Goal: Task Accomplishment & Management: Complete application form

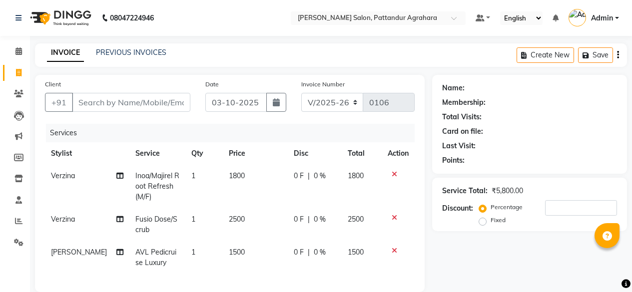
select select "9009"
select select "service"
select select "91495"
click at [84, 102] on input "Client" at bounding box center [131, 102] width 118 height 19
type input "9"
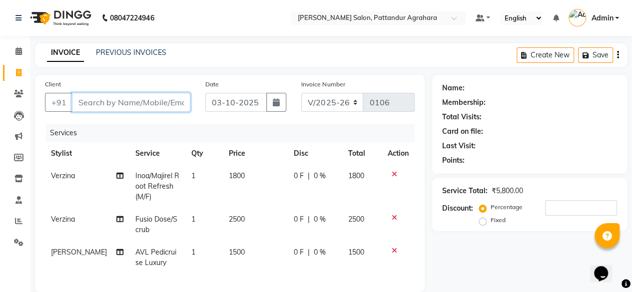
type input "0"
click at [127, 104] on input "9899259936" at bounding box center [105, 102] width 67 height 19
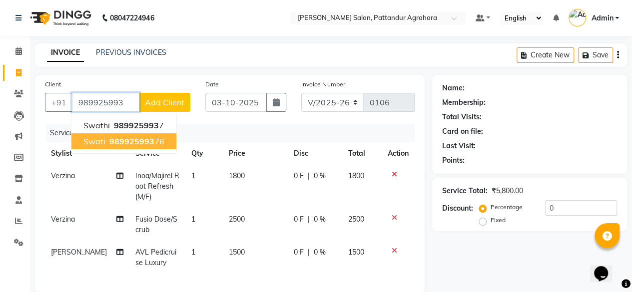
click at [135, 144] on span "989925993" at bounding box center [131, 141] width 45 height 10
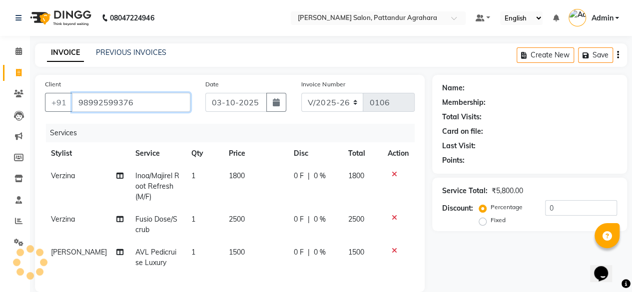
type input "98992599376"
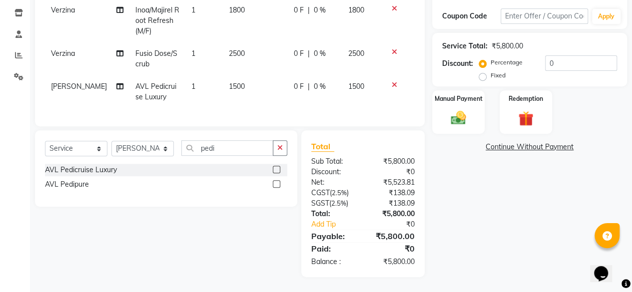
scroll to position [172, 0]
click at [527, 109] on img at bounding box center [525, 118] width 25 height 19
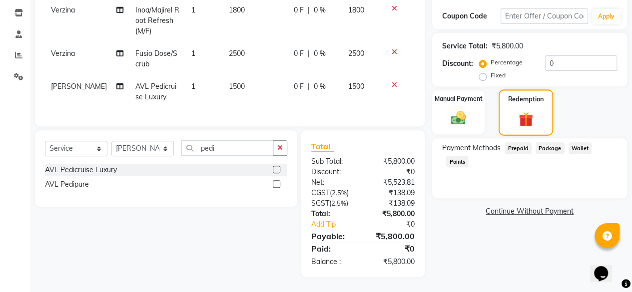
click at [527, 110] on img at bounding box center [526, 119] width 24 height 18
click at [461, 109] on img at bounding box center [458, 118] width 25 height 18
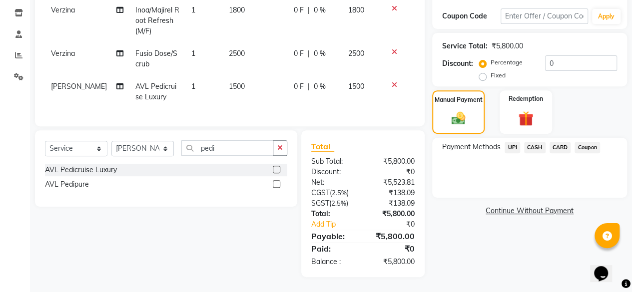
scroll to position [172, 0]
click at [510, 142] on span "UPI" at bounding box center [512, 147] width 15 height 11
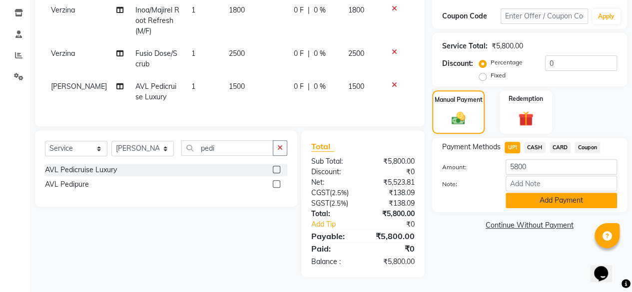
click at [545, 193] on button "Add Payment" at bounding box center [561, 200] width 111 height 15
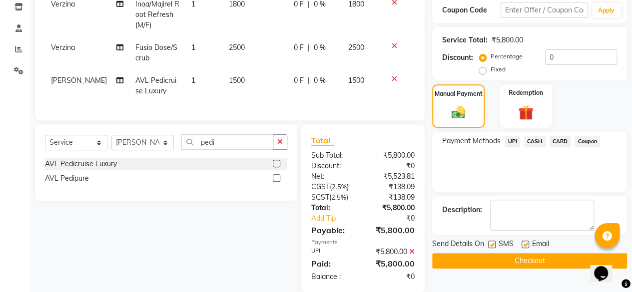
click at [532, 261] on button "Checkout" at bounding box center [529, 260] width 195 height 15
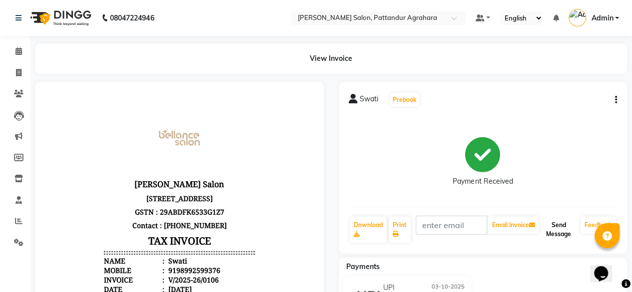
click at [552, 231] on button "Send Message" at bounding box center [559, 230] width 36 height 26
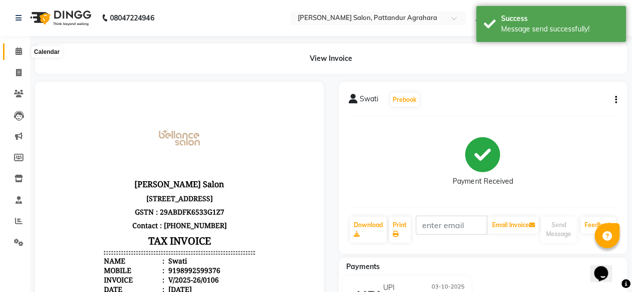
click at [20, 54] on icon at bounding box center [18, 50] width 6 height 7
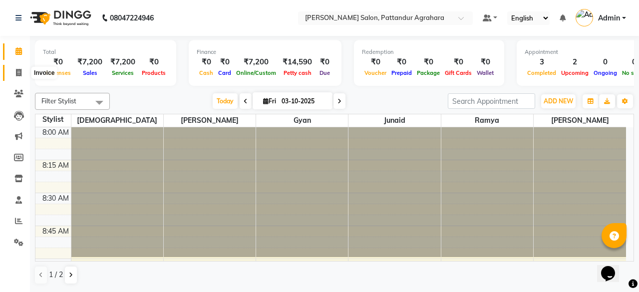
click at [19, 71] on icon at bounding box center [18, 72] width 5 height 7
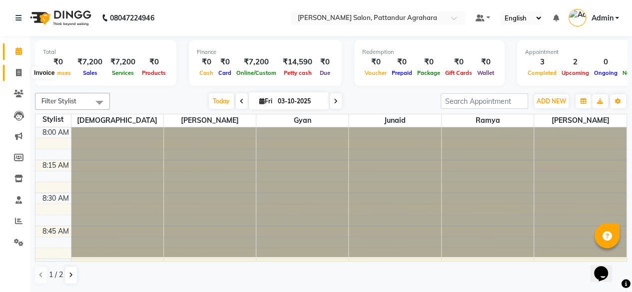
select select "9009"
select select "service"
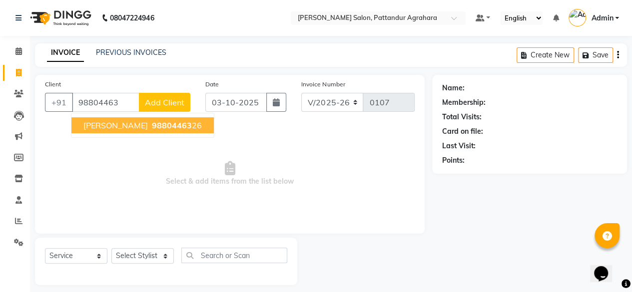
click at [152, 124] on span "98804463" at bounding box center [172, 125] width 40 height 10
type input "9880446326"
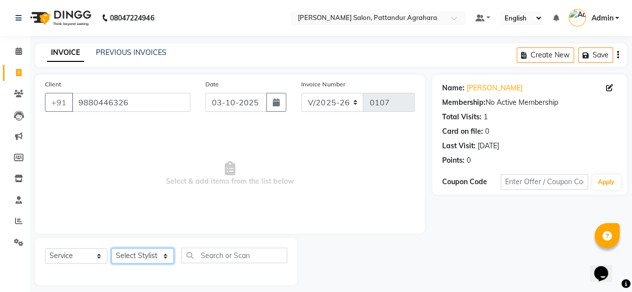
click at [140, 257] on select "Select Stylist Admin Ashmita Gyan Junaid Krishna Nasir Ramya Shushmita Sindhu G…" at bounding box center [142, 255] width 62 height 15
select select "91494"
click at [111, 248] on select "Select Stylist Admin Ashmita Gyan Junaid Krishna Nasir Ramya Shushmita Sindhu G…" at bounding box center [142, 255] width 62 height 15
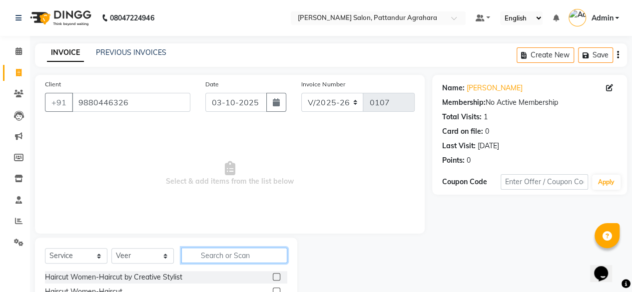
click at [205, 257] on input "text" at bounding box center [234, 255] width 106 height 15
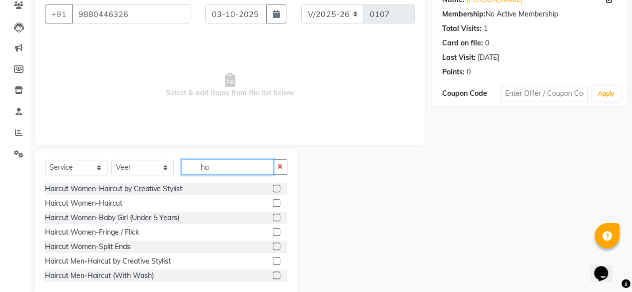
scroll to position [107, 0]
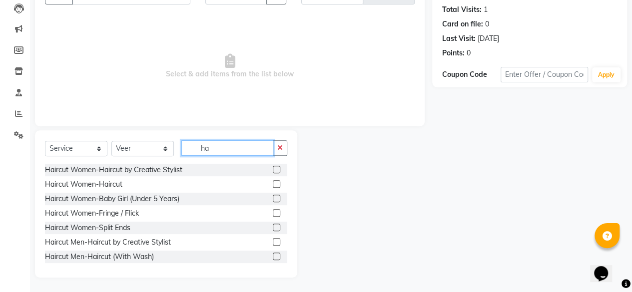
type input "ha"
click at [273, 253] on label at bounding box center [276, 256] width 7 height 7
click at [273, 254] on input "checkbox" at bounding box center [276, 257] width 6 height 6
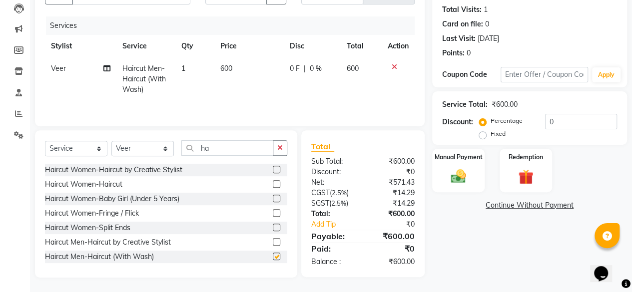
checkbox input "false"
click at [523, 171] on img at bounding box center [525, 176] width 25 height 19
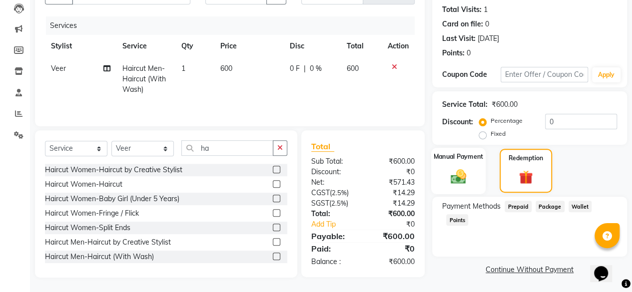
click at [470, 187] on div "Manual Payment" at bounding box center [458, 171] width 54 height 46
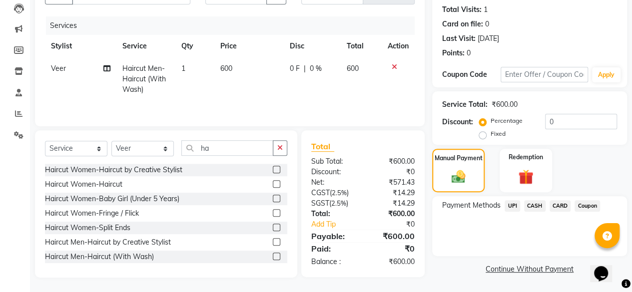
click at [514, 209] on span "UPI" at bounding box center [512, 205] width 15 height 11
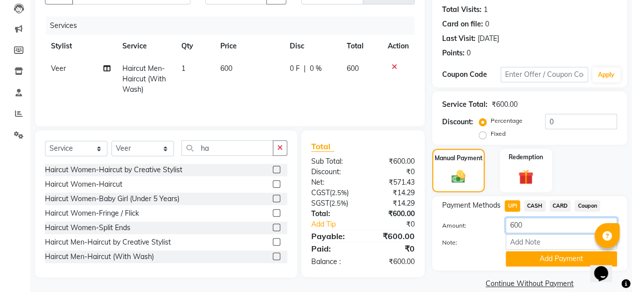
click at [517, 227] on input "600" at bounding box center [561, 225] width 111 height 15
type input "100"
click at [570, 258] on button "Add Payment" at bounding box center [561, 258] width 111 height 15
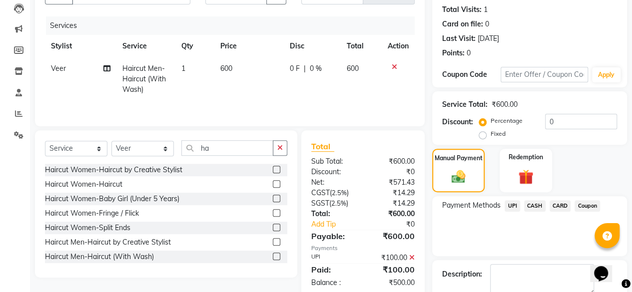
click at [536, 202] on span "CASH" at bounding box center [534, 205] width 21 height 11
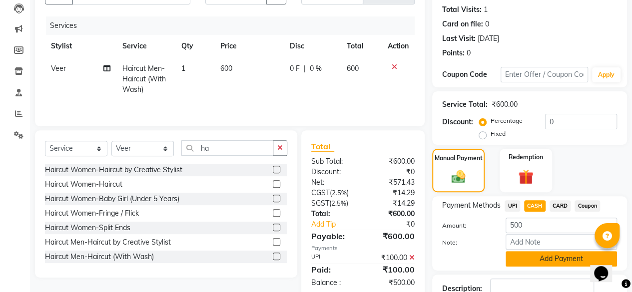
click at [545, 257] on button "Add Payment" at bounding box center [561, 258] width 111 height 15
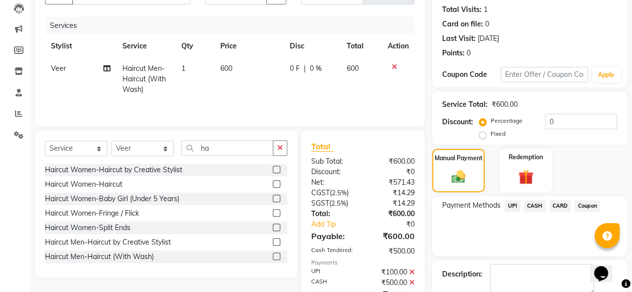
scroll to position [162, 0]
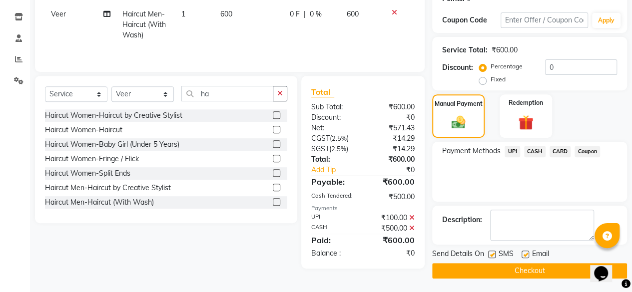
click at [501, 270] on button "Checkout" at bounding box center [529, 270] width 195 height 15
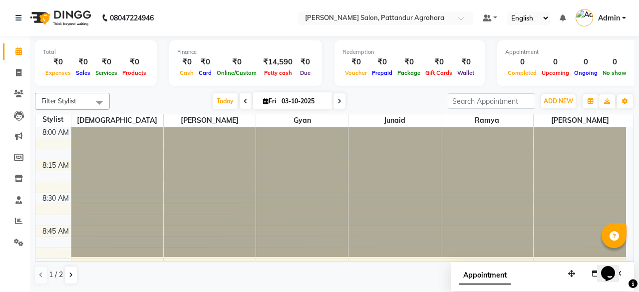
scroll to position [1167, 0]
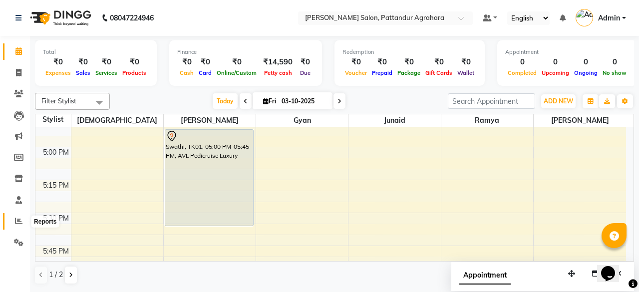
click at [18, 222] on icon at bounding box center [18, 220] width 7 height 7
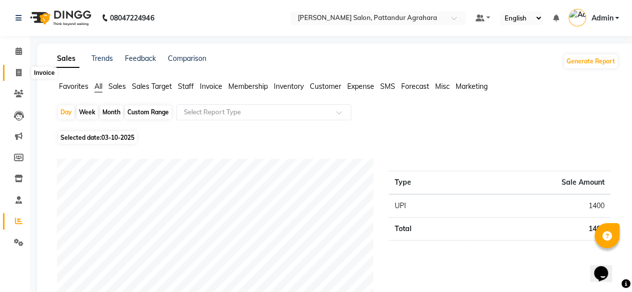
click at [20, 74] on icon at bounding box center [18, 72] width 5 height 7
select select "9009"
select select "service"
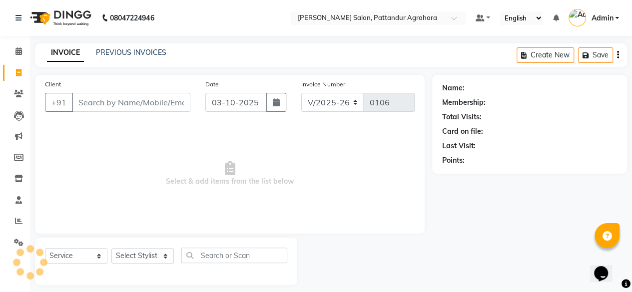
scroll to position [7, 0]
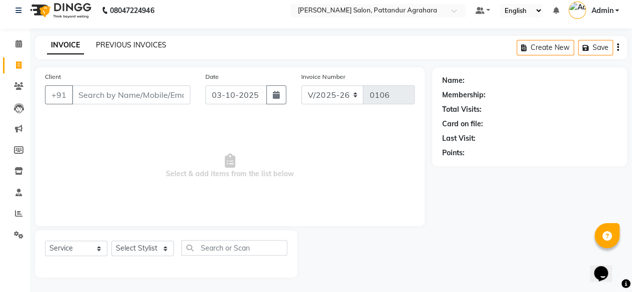
click at [115, 45] on link "PREVIOUS INVOICES" at bounding box center [131, 44] width 70 height 9
